Goal: Communication & Community: Answer question/provide support

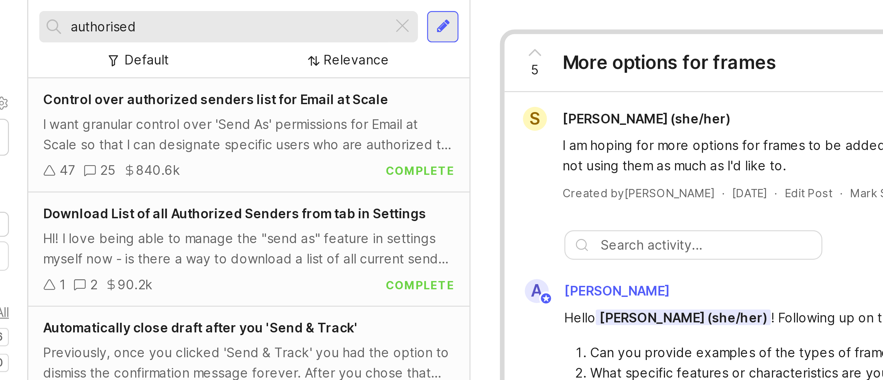
click at [270, 10] on div at bounding box center [267, 10] width 8 height 9
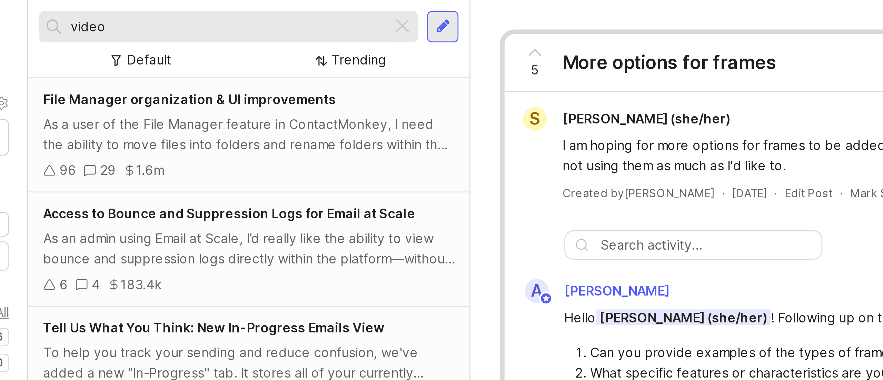
type input "video"
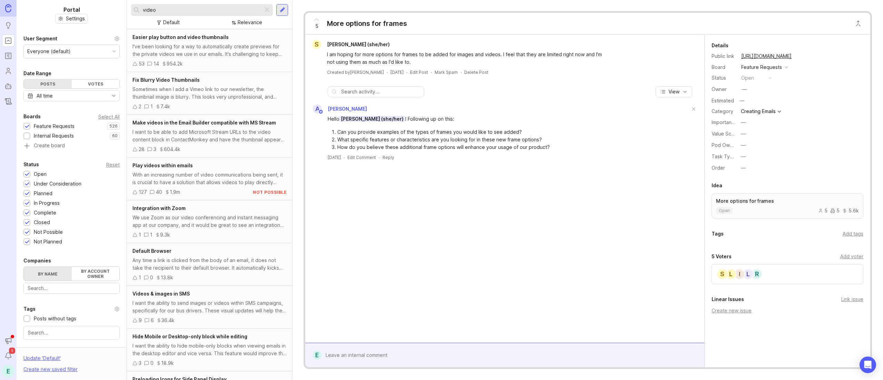
click at [197, 41] on div "Easier play button and video thumbnails I've been looking for a way to automati…" at bounding box center [209, 50] width 165 height 43
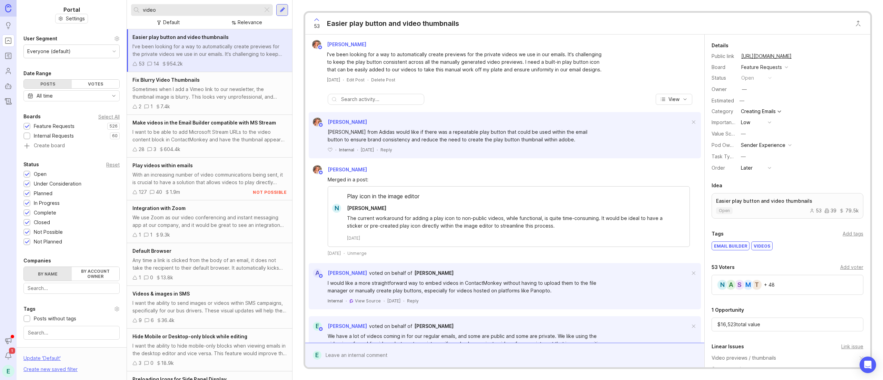
scroll to position [156, 0]
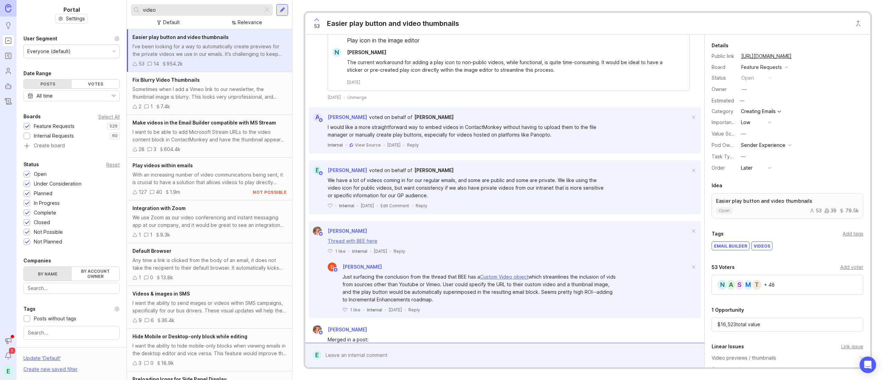
click at [844, 267] on div "Add voter" at bounding box center [851, 267] width 23 height 8
type input "[PERSON_NAME]"
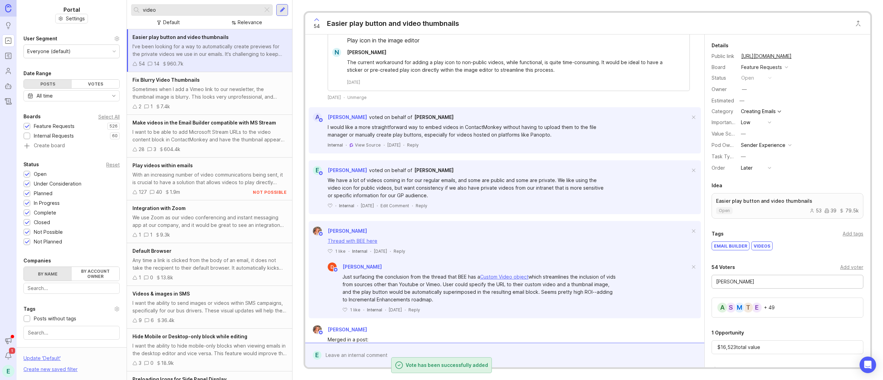
click at [764, 284] on input "[PERSON_NAME]" at bounding box center [787, 282] width 143 height 8
type input "f"
type input "[PERSON_NAME]"
click at [840, 261] on div "Details Public link [URL][DOMAIN_NAME] Board Feature Requests Status open Owner…" at bounding box center [788, 245] width 166 height 423
click at [841, 264] on div "Add voter" at bounding box center [851, 267] width 23 height 8
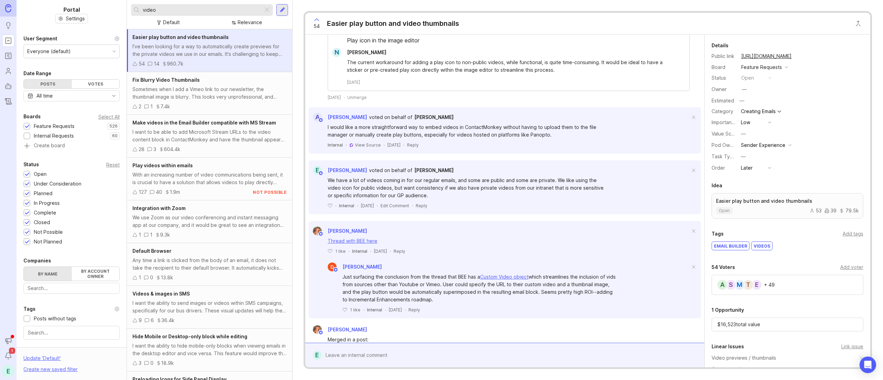
click at [840, 268] on div "Add voter" at bounding box center [851, 267] width 23 height 8
type input "[PERSON_NAME]"
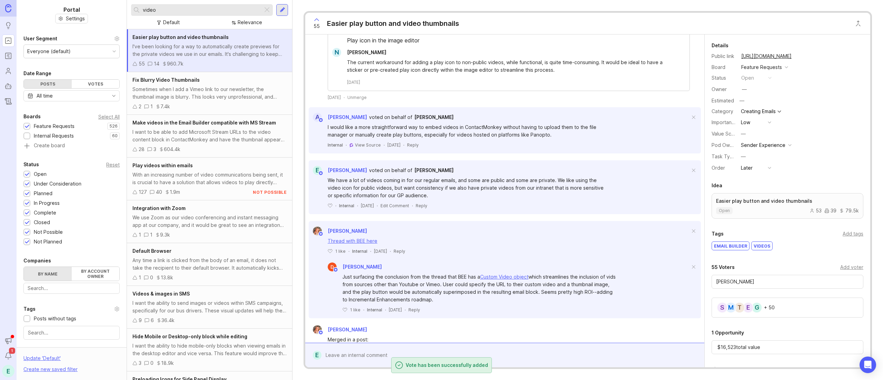
click at [211, 137] on div "I want to be able to add Microsoft Stream URLs to the video content block in Co…" at bounding box center [209, 135] width 154 height 15
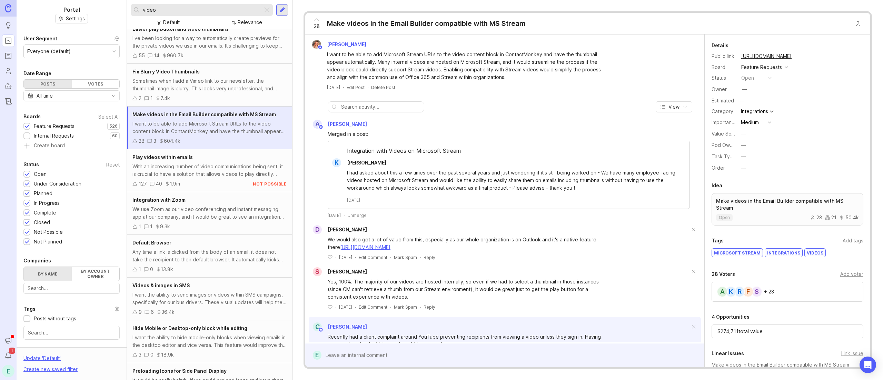
click at [759, 12] on div "28 Make videos in the Email Builder compatible with MS Stream Bronwen W I want …" at bounding box center [587, 190] width 568 height 358
